Goal: Find specific page/section: Find specific page/section

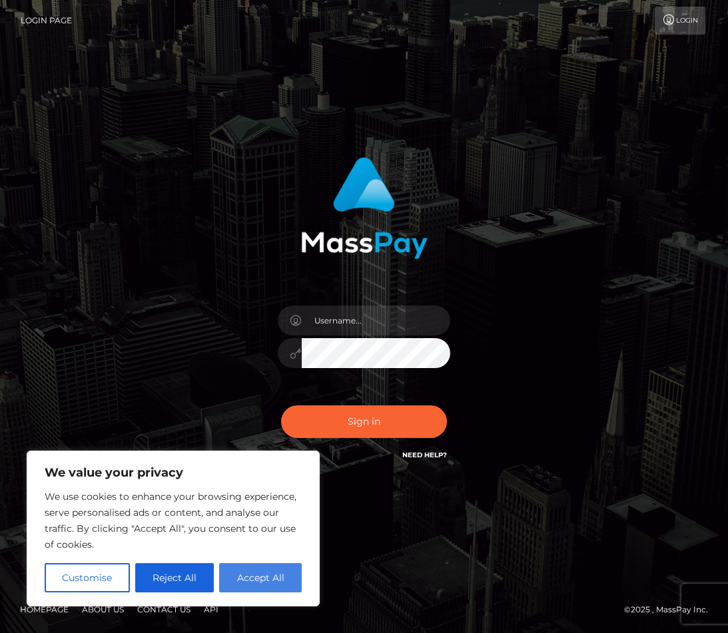
click at [268, 582] on button "Accept All" at bounding box center [260, 577] width 83 height 29
checkbox input "true"
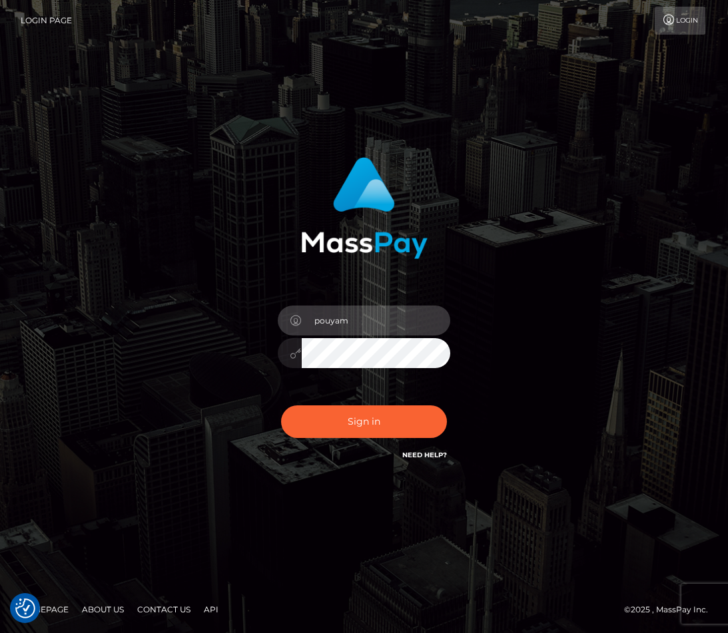
type input "pouyam"
click at [364, 422] on button "Sign in" at bounding box center [364, 422] width 167 height 33
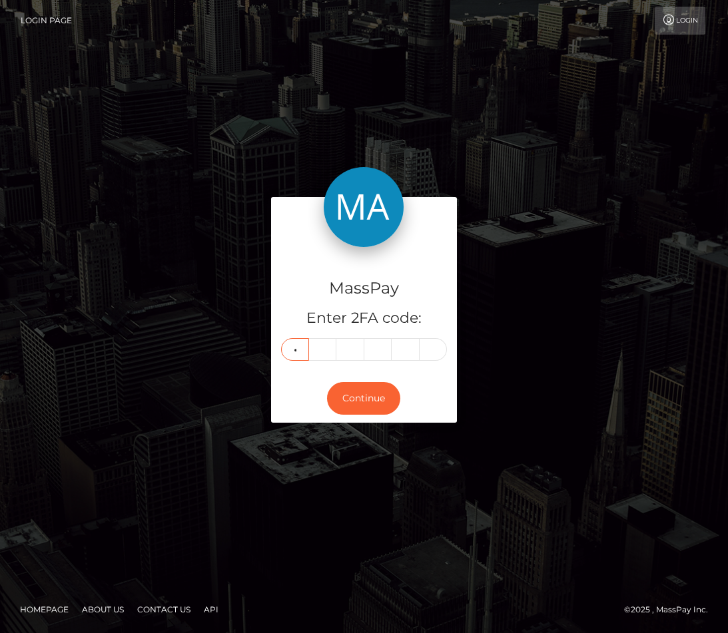
type input "4"
type input "0"
type input "7"
type input "8"
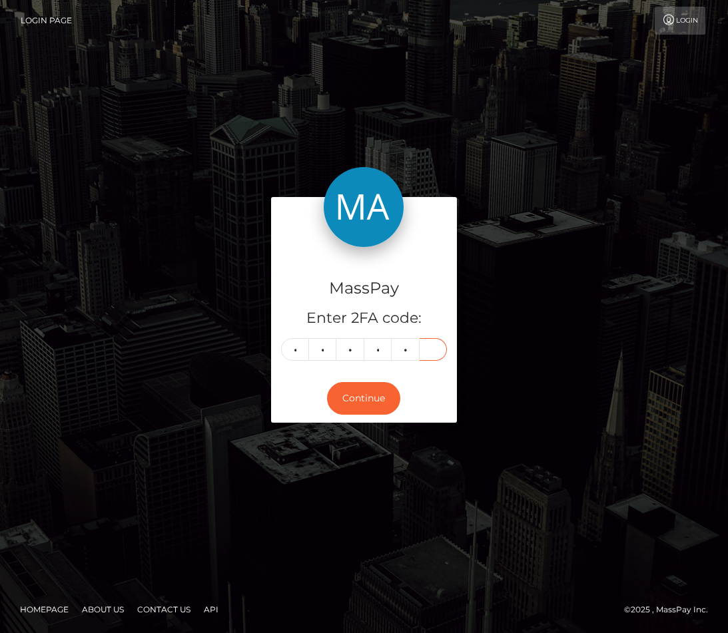
type input "0"
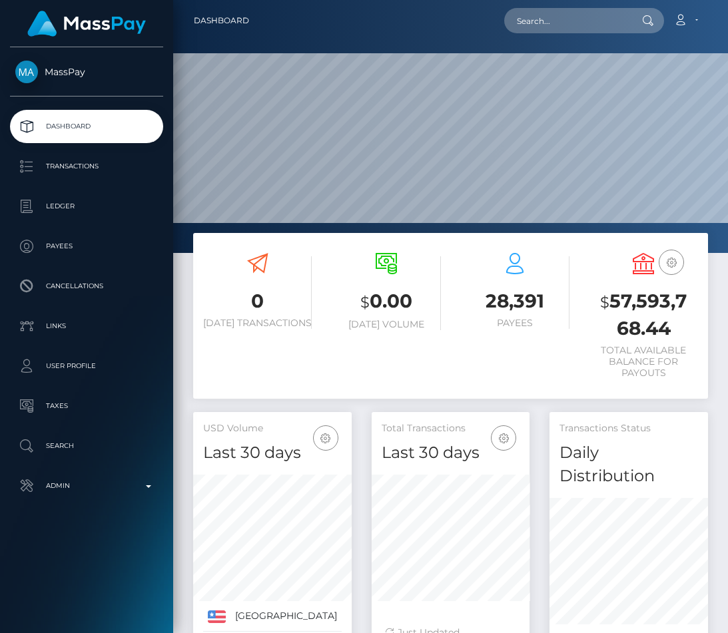
click at [63, 498] on link "Admin" at bounding box center [86, 486] width 153 height 33
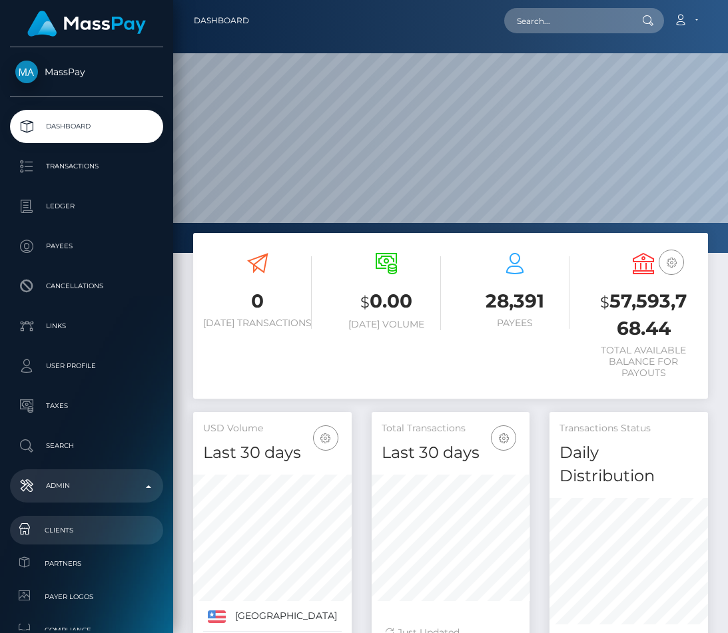
click at [72, 523] on span "Clients" at bounding box center [86, 530] width 143 height 15
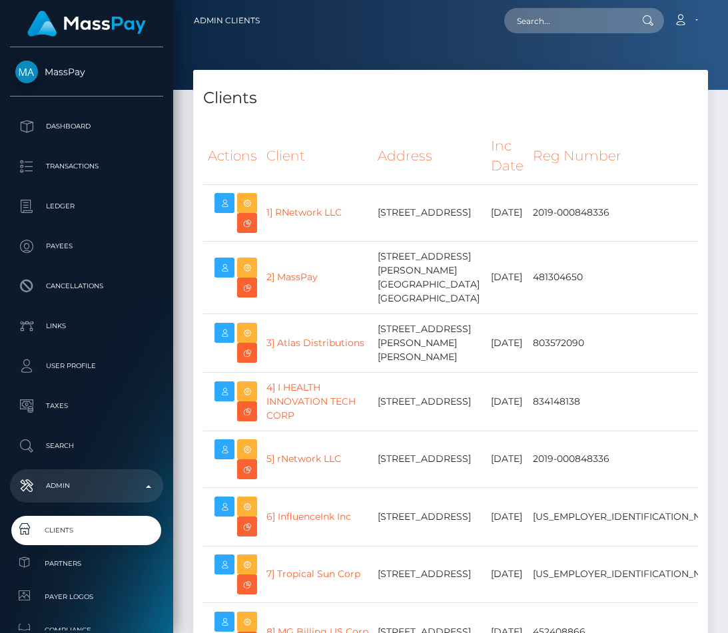
select select "223"
